Goal: Check status: Check status

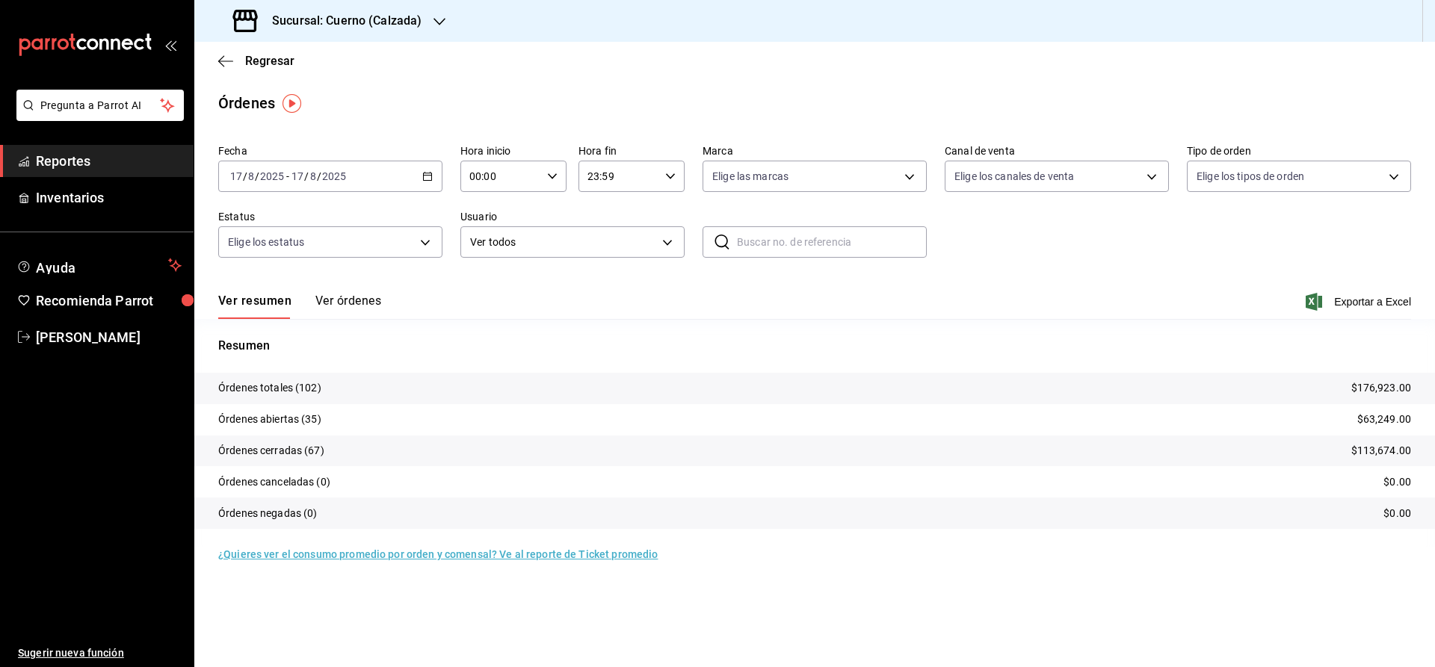
click at [1434, 330] on div "Resumen Órdenes totales (102) $176,923.00 Órdenes abiertas (35) $63,249.00 Órde…" at bounding box center [814, 433] width 1241 height 228
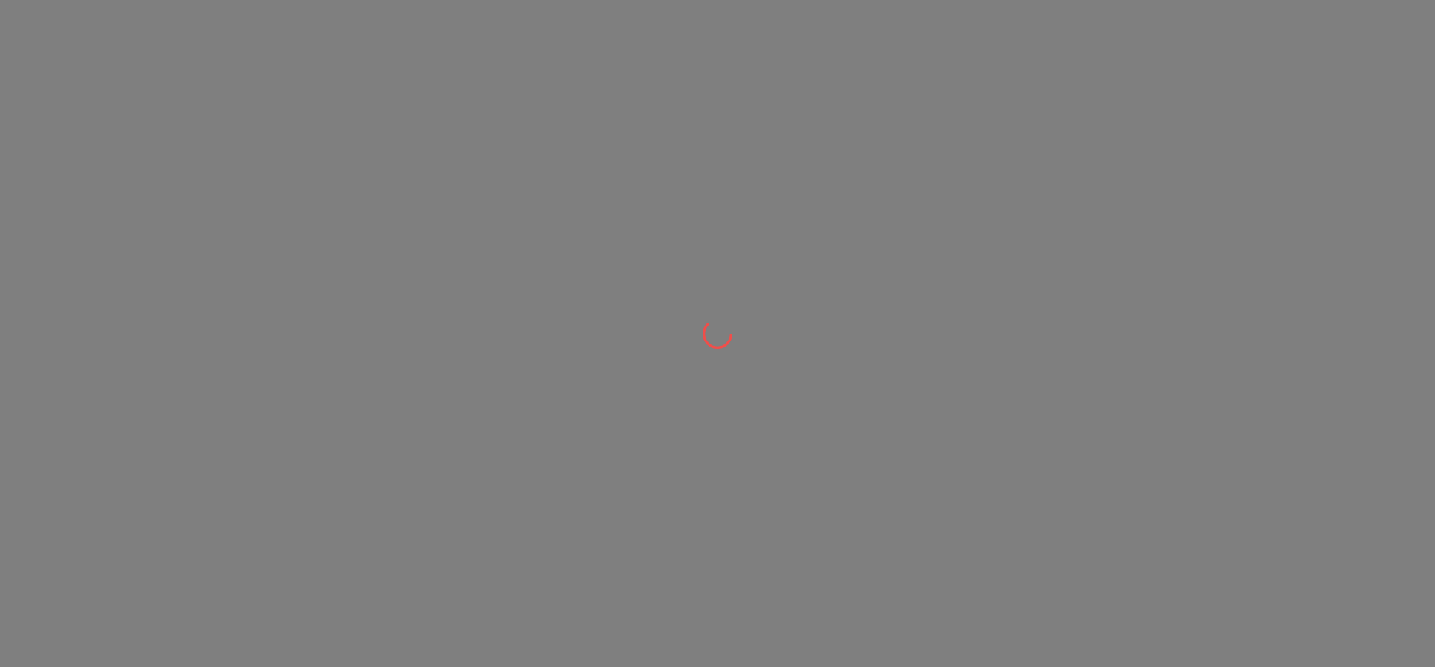
click at [174, 25] on div at bounding box center [717, 333] width 1435 height 667
click at [188, 37] on div at bounding box center [717, 333] width 1435 height 667
